Goal: Task Accomplishment & Management: Manage account settings

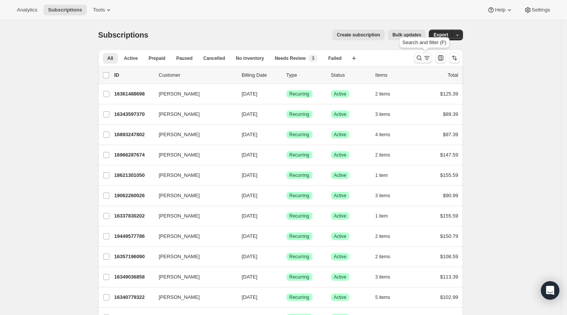
click at [418, 59] on icon "Search and filter results" at bounding box center [419, 58] width 8 height 8
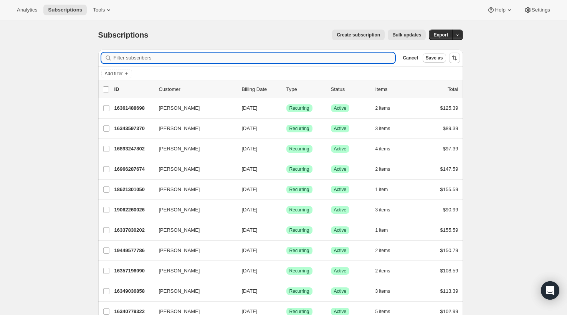
click at [364, 57] on input "Filter subscribers" at bounding box center [255, 58] width 282 height 11
paste input "[EMAIL_ADDRESS][DOMAIN_NAME]"
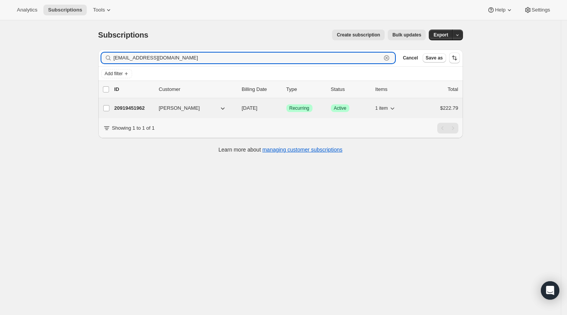
type input "[EMAIL_ADDRESS][DOMAIN_NAME]"
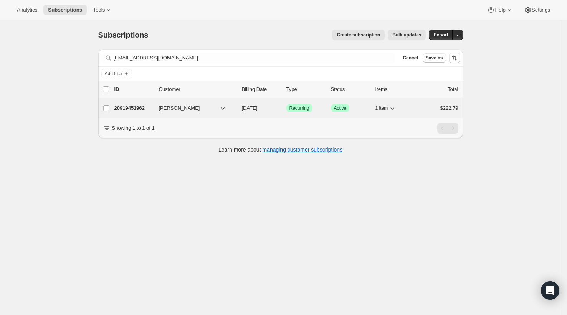
click at [135, 110] on p "20919451962" at bounding box center [133, 108] width 38 height 8
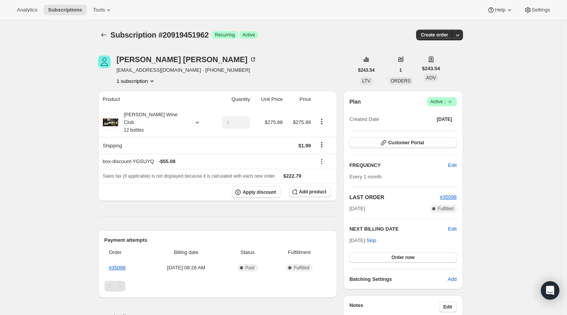
click at [451, 102] on icon at bounding box center [449, 102] width 3 height 2
click at [452, 127] on span "Cancel subscription" at bounding box center [442, 130] width 43 height 6
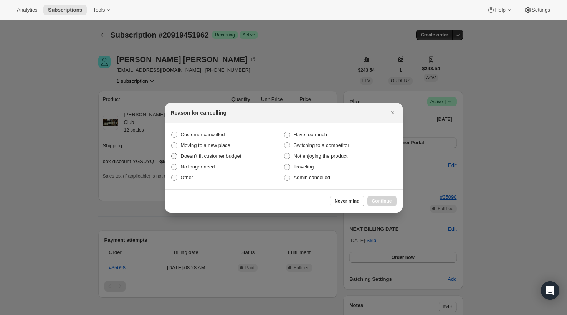
click at [213, 156] on span "Doesn't fit customer budget" at bounding box center [211, 156] width 61 height 6
click at [171, 153] on input "Doesn't fit customer budget" at bounding box center [171, 153] width 0 height 0
radio input "true"
click at [376, 199] on span "Continue" at bounding box center [382, 201] width 20 height 6
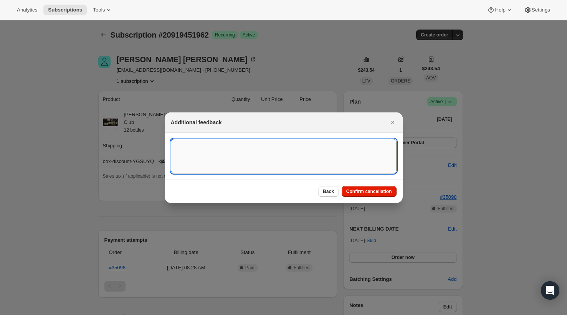
click at [322, 158] on textarea ":rbs:" at bounding box center [284, 156] width 226 height 35
drag, startPoint x: 200, startPoint y: 147, endPoint x: 204, endPoint y: 151, distance: 5.7
click at [200, 147] on textarea "Cancelled ue to financial reasons" at bounding box center [284, 156] width 226 height 35
type textarea "Cancelled due to financial reasons"
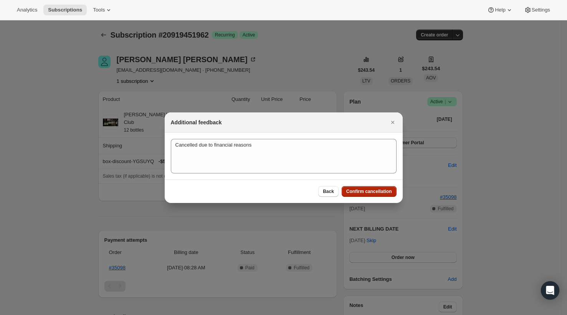
click at [369, 192] on span "Confirm cancellation" at bounding box center [369, 191] width 46 height 6
